Goal: Check status

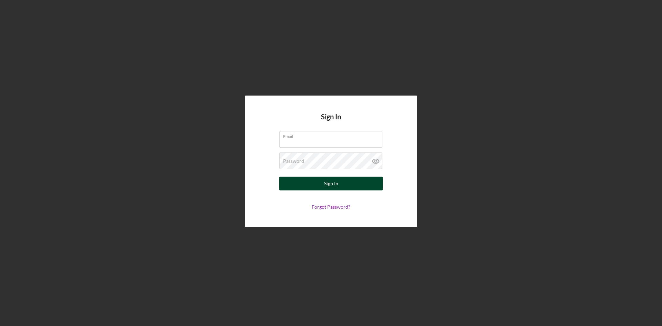
type input "[PERSON_NAME][EMAIL_ADDRESS][DOMAIN_NAME]"
click at [334, 180] on div "Sign In" at bounding box center [331, 184] width 14 height 14
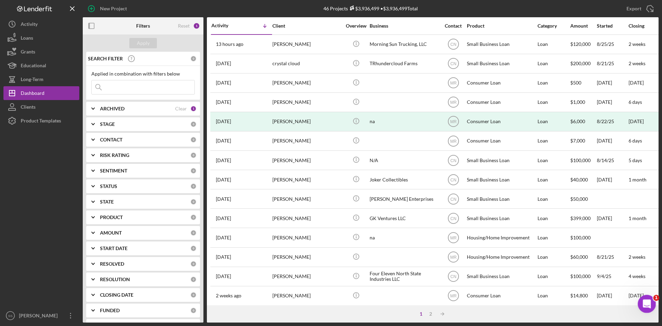
click at [650, 303] on icon "Open Intercom Messenger" at bounding box center [645, 302] width 11 height 11
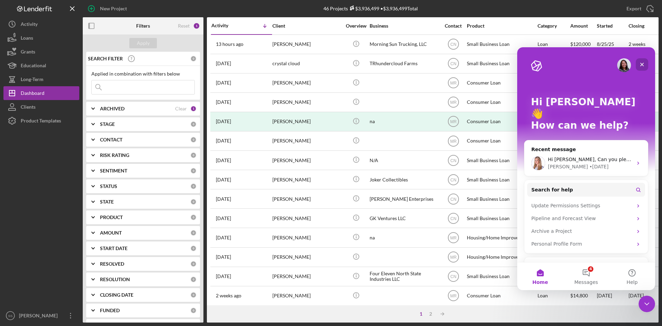
click at [643, 64] on icon "Close" at bounding box center [642, 65] width 4 height 4
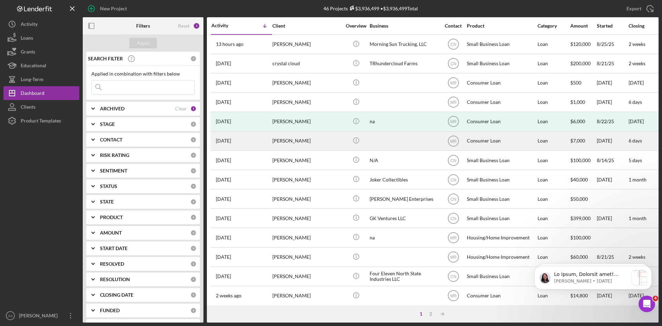
click at [292, 141] on div "[PERSON_NAME]" at bounding box center [306, 141] width 69 height 18
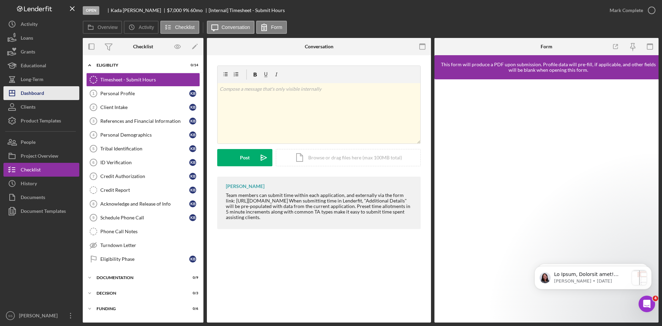
click at [37, 95] on div "Dashboard" at bounding box center [32, 94] width 23 height 16
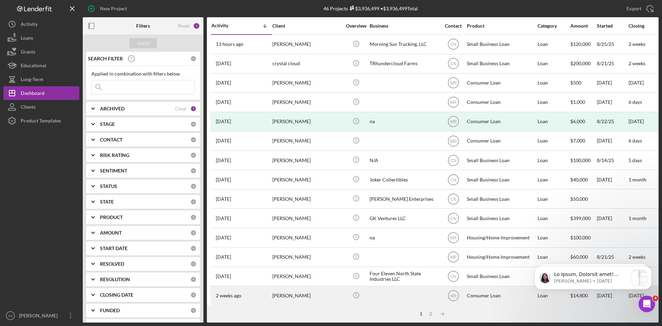
click at [295, 294] on div "[PERSON_NAME]" at bounding box center [306, 296] width 69 height 18
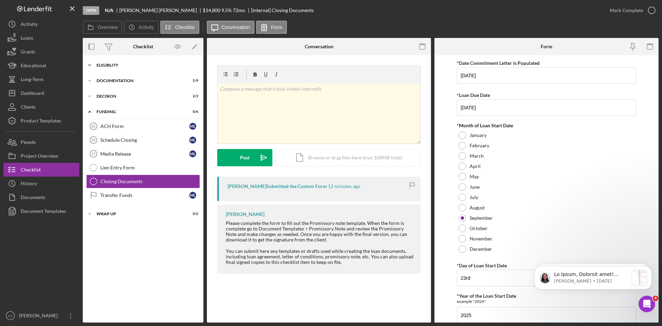
click at [89, 63] on icon "Icon/Expander" at bounding box center [90, 65] width 14 height 14
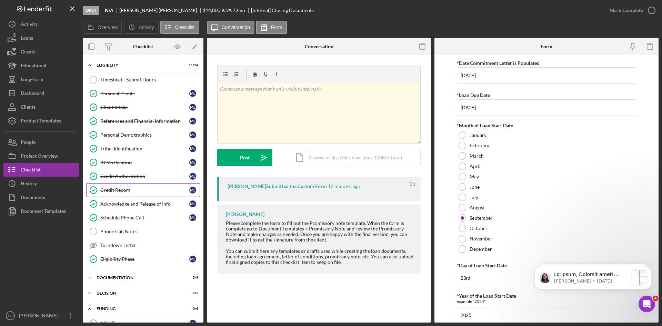
click at [116, 188] on div "Credit Report" at bounding box center [144, 190] width 89 height 6
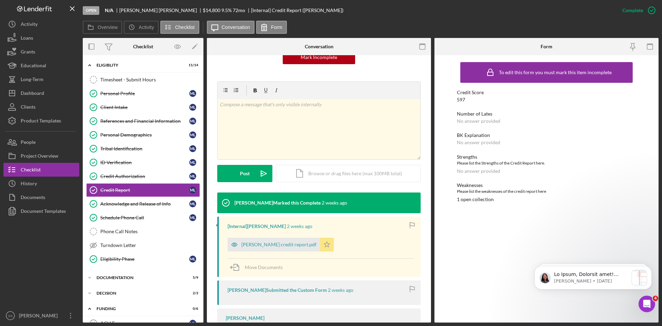
scroll to position [92, 0]
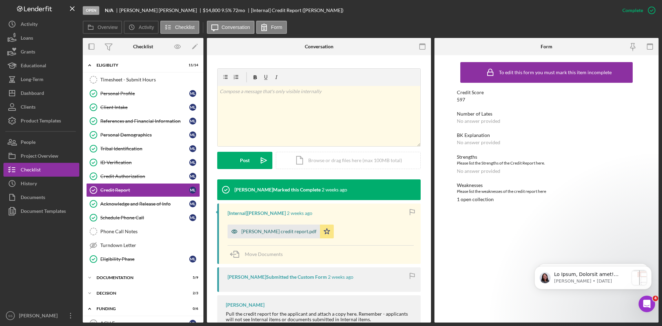
click at [261, 231] on div "[PERSON_NAME] credit report.pdf" at bounding box center [278, 232] width 75 height 6
